Goal: Task Accomplishment & Management: Use online tool/utility

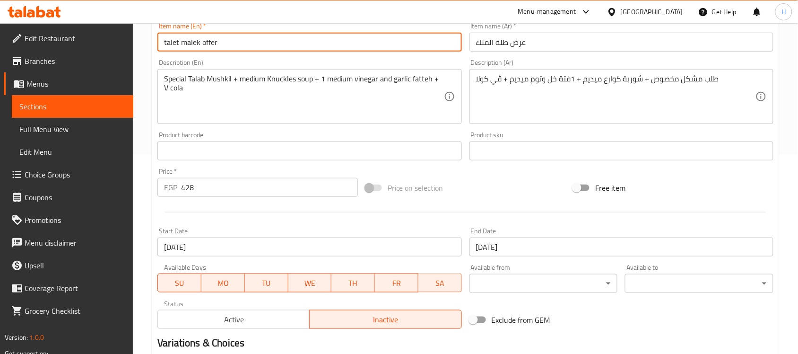
scroll to position [194, 0]
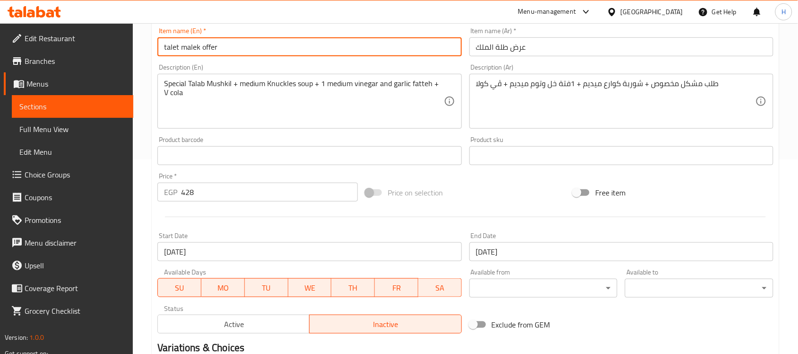
click at [88, 112] on span "Sections" at bounding box center [72, 106] width 106 height 11
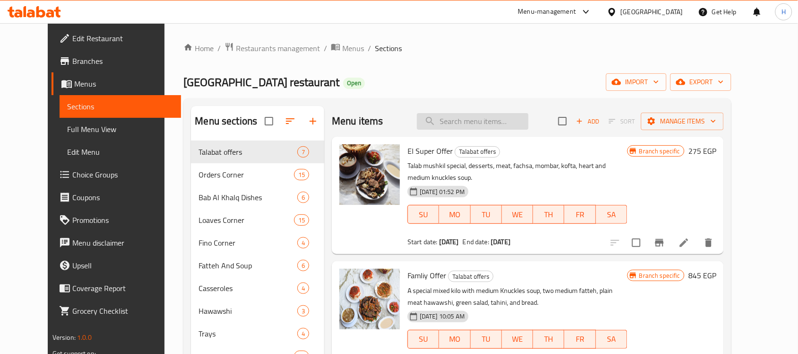
click at [481, 116] on input "search" at bounding box center [473, 121] width 112 height 17
paste input "2رغيف مشكل ميديم + شوربة سادة + 1فتة خل وتوم ميديم + كولا"
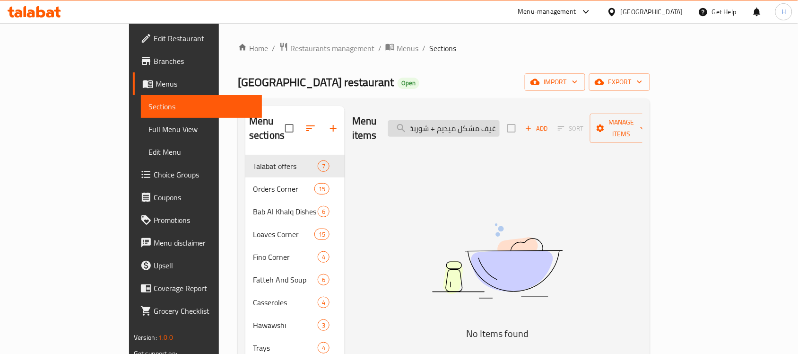
click at [481, 120] on input "2رغيف مشكل ميديم + شوربة سادة + 1فتة خل وتوم ميديم + كولا" at bounding box center [444, 128] width 112 height 17
click at [500, 120] on input "2رغيف مشكل ميديم + شوربة سادة + 1فتة خل وتوم ميديم + كولا" at bounding box center [444, 128] width 112 height 17
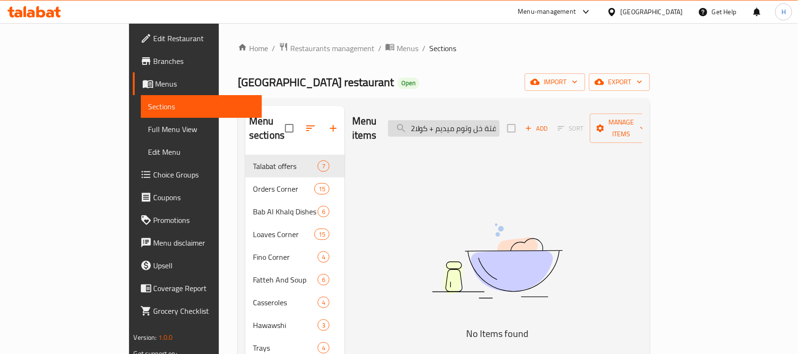
click at [500, 120] on input "2رغيف مشكل ميديم + شوربة سادة + 1فتة خل وتوم ميديم + كولا" at bounding box center [444, 128] width 112 height 17
paste input "عرض هيبة الملك"
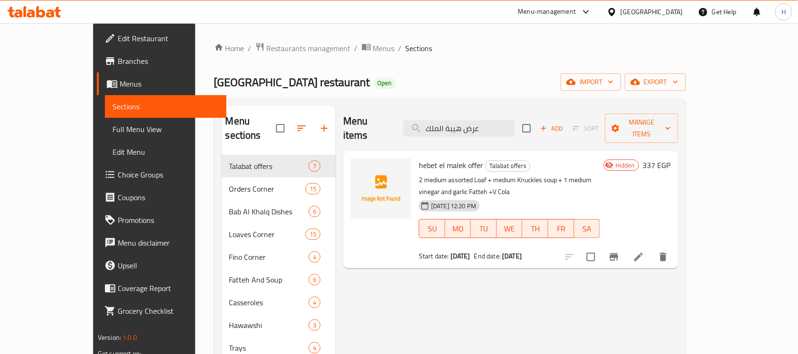
type input "عرض هيبة الملك"
click at [105, 112] on link "Sections" at bounding box center [165, 106] width 121 height 23
click at [105, 115] on link "Sections" at bounding box center [165, 106] width 121 height 23
click at [105, 121] on link "Full Menu View" at bounding box center [165, 129] width 121 height 23
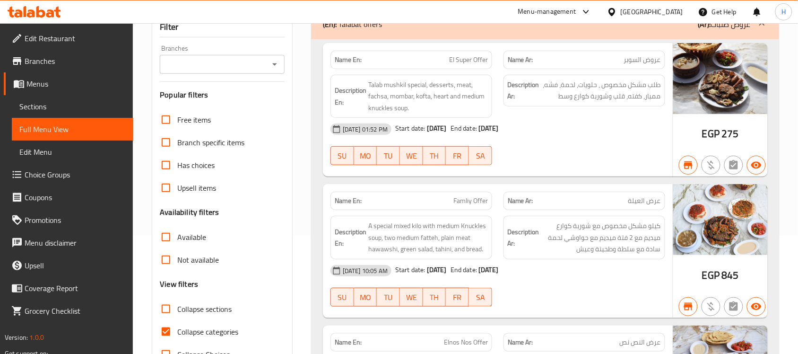
scroll to position [177, 0]
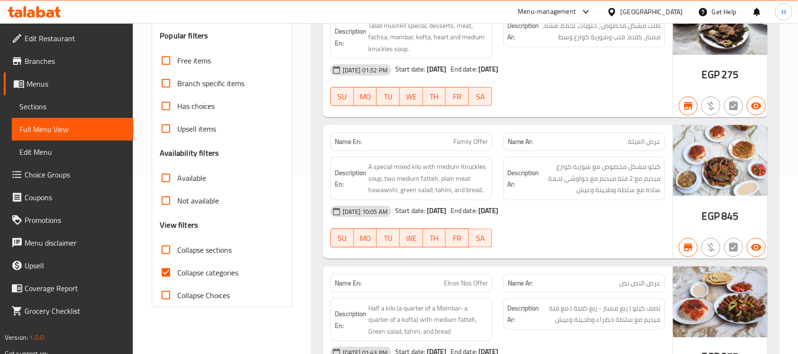
click at [243, 285] on div "Collapse Choices" at bounding box center [222, 295] width 125 height 23
click at [239, 270] on div "Collapse categories" at bounding box center [222, 272] width 125 height 23
click at [477, 211] on span "End date:" at bounding box center [463, 210] width 26 height 12
click at [212, 276] on span "Collapse categories" at bounding box center [207, 272] width 61 height 11
click at [177, 276] on input "Collapse categories" at bounding box center [166, 272] width 23 height 23
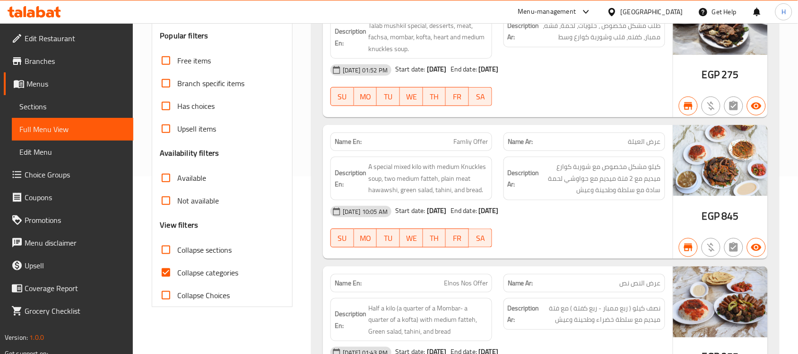
checkbox input "false"
click at [205, 248] on span "Collapse sections" at bounding box center [204, 249] width 54 height 11
click at [177, 248] on input "Collapse sections" at bounding box center [166, 249] width 23 height 23
checkbox input "true"
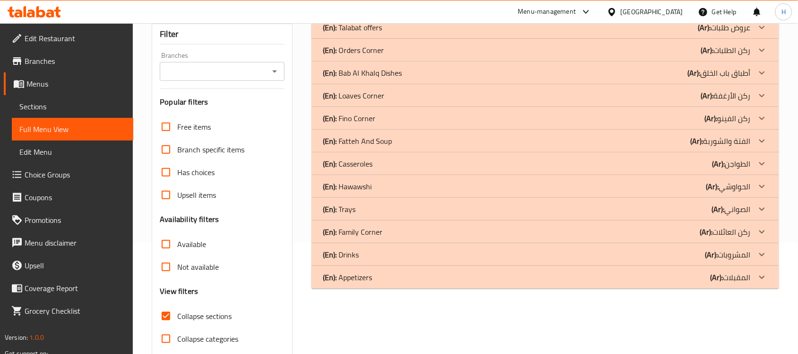
scroll to position [90, 0]
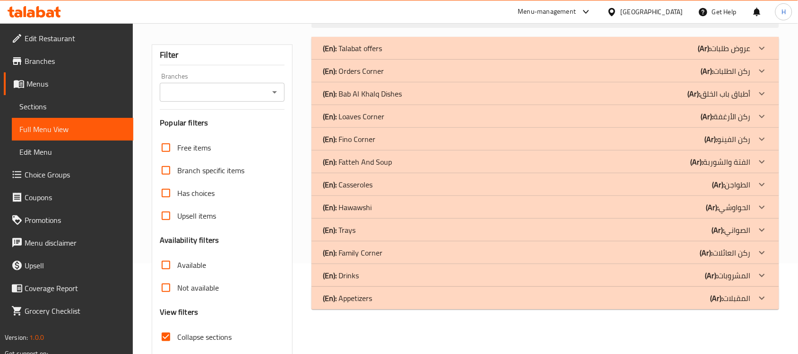
click at [747, 166] on p "(Ar): الفتة والشوربة" at bounding box center [721, 161] width 60 height 11
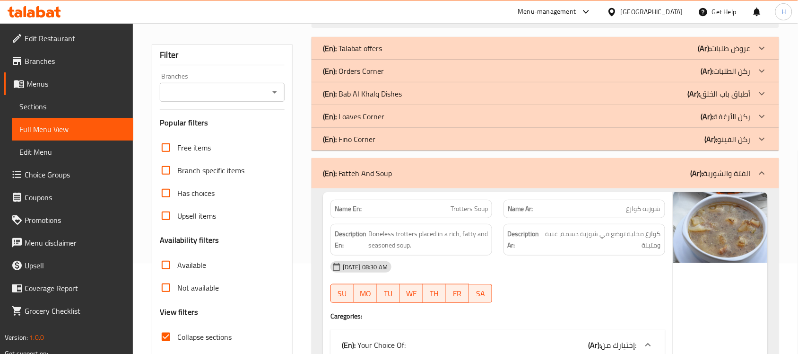
scroll to position [149, 0]
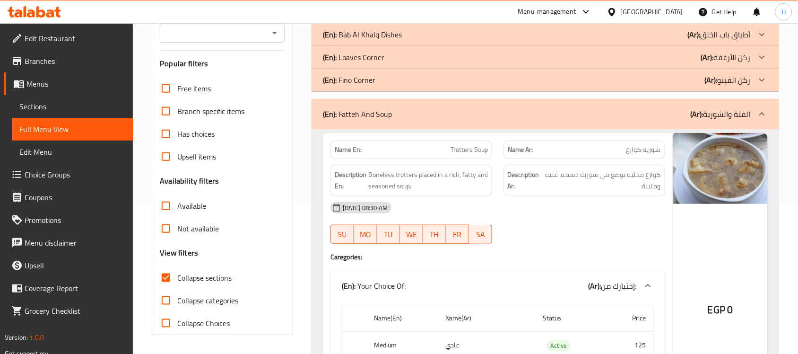
click at [617, 157] on div "Name Ar: شوربة كوارع" at bounding box center [584, 149] width 162 height 18
click at [618, 147] on p "Name Ar: شوربة كوارع" at bounding box center [584, 150] width 153 height 10
copy span "شوربة كوارع"
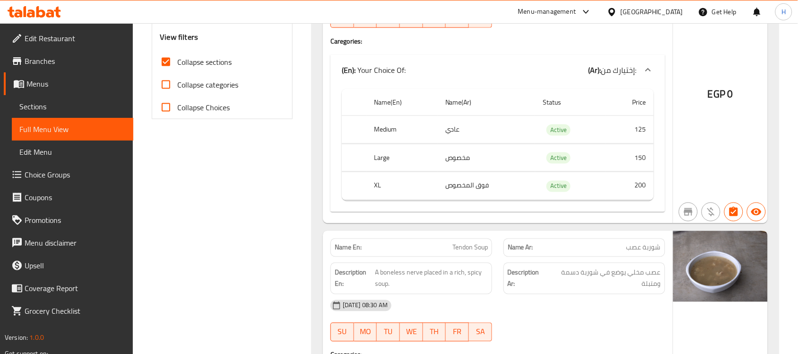
scroll to position [386, 0]
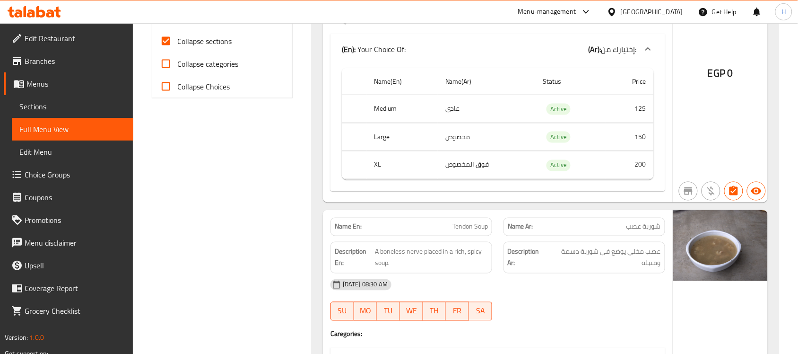
click at [627, 225] on span "شوربة عصب" at bounding box center [643, 227] width 35 height 10
copy span "شوربة عصب"
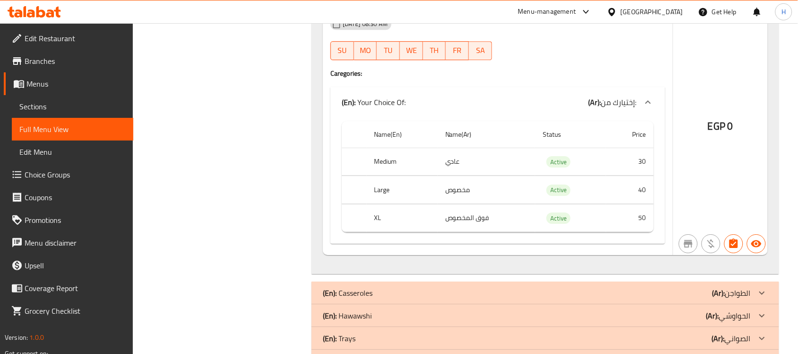
scroll to position [2016, 0]
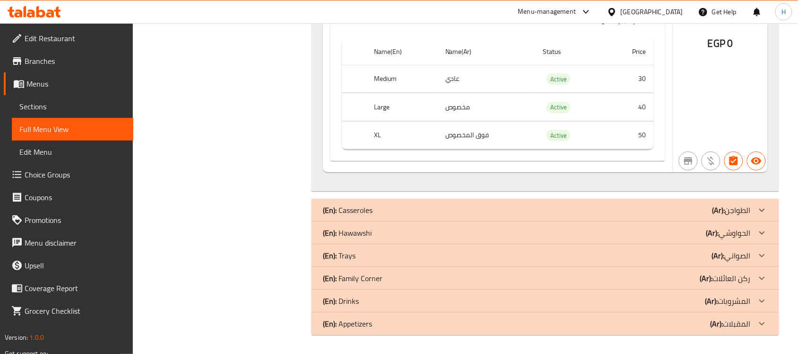
drag, startPoint x: 111, startPoint y: 105, endPoint x: 130, endPoint y: 106, distance: 18.9
click at [111, 105] on span "Sections" at bounding box center [72, 106] width 106 height 11
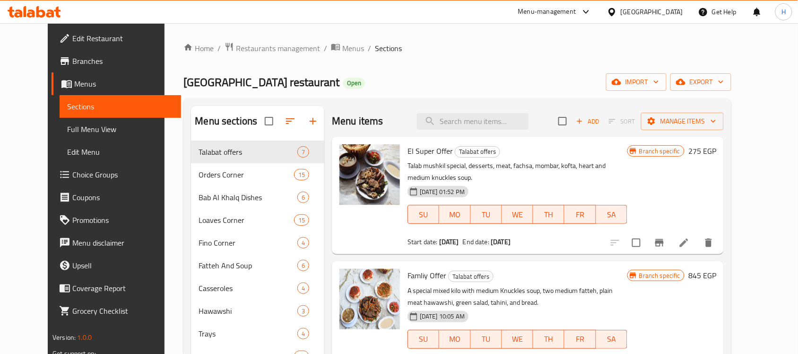
click at [731, 70] on div "Home / Restaurants management / Menus / Sections [GEOGRAPHIC_DATA] restaurant O…" at bounding box center [457, 254] width 548 height 425
click at [731, 74] on button "export" at bounding box center [700, 81] width 61 height 17
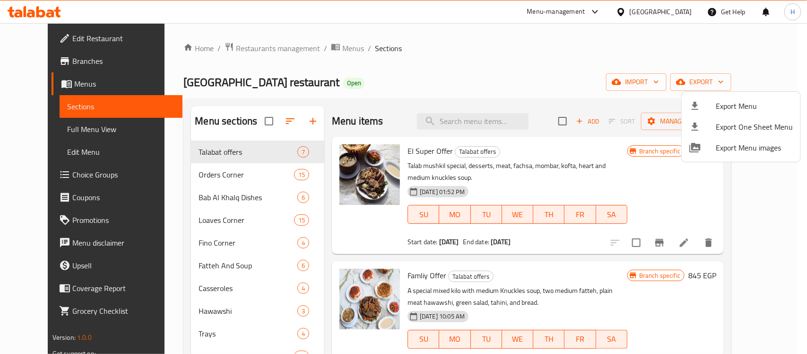
click at [719, 100] on span "Export Menu" at bounding box center [754, 105] width 77 height 11
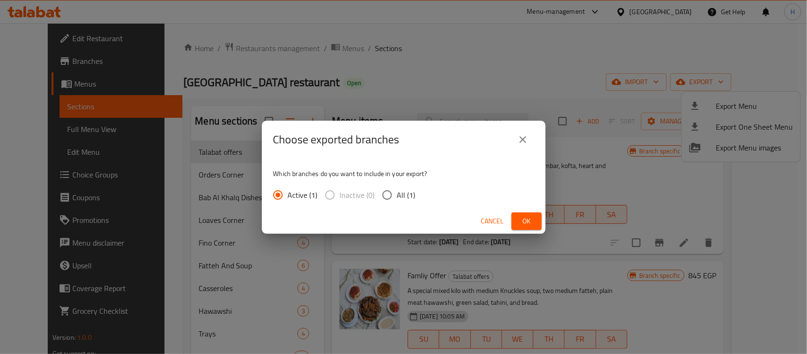
click at [406, 189] on span "All (1)" at bounding box center [406, 194] width 18 height 11
click at [397, 188] on input "All (1)" at bounding box center [387, 195] width 20 height 20
radio input "true"
click at [535, 218] on button "Ok" at bounding box center [526, 220] width 30 height 17
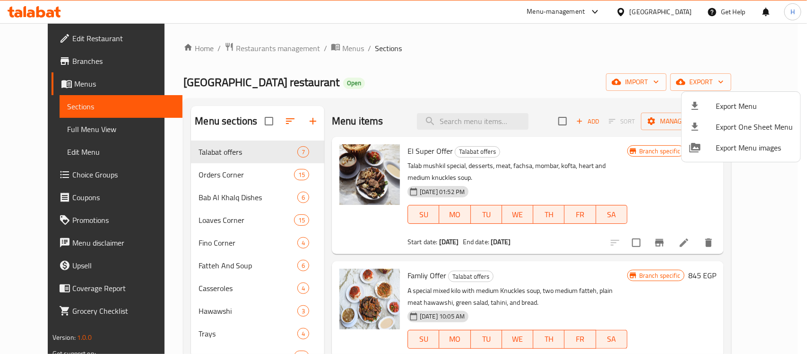
click at [12, 8] on div at bounding box center [403, 177] width 807 height 354
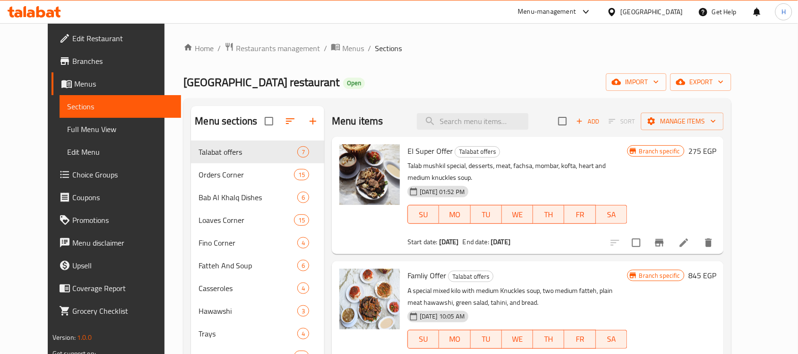
click at [34, 10] on icon at bounding box center [31, 13] width 8 height 8
